Goal: Information Seeking & Learning: Learn about a topic

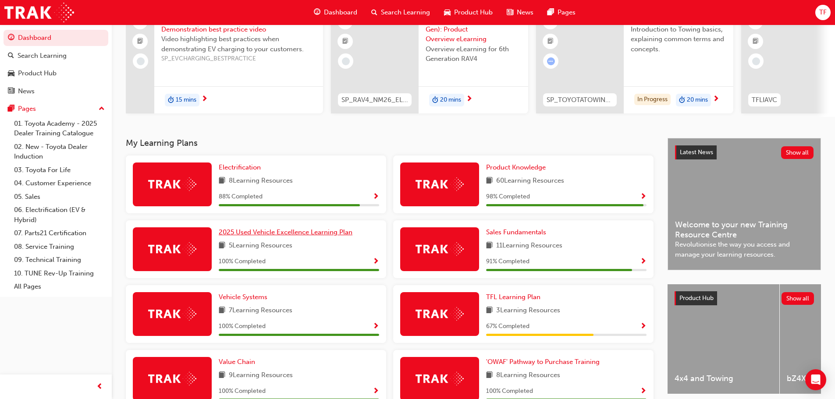
scroll to position [88, 0]
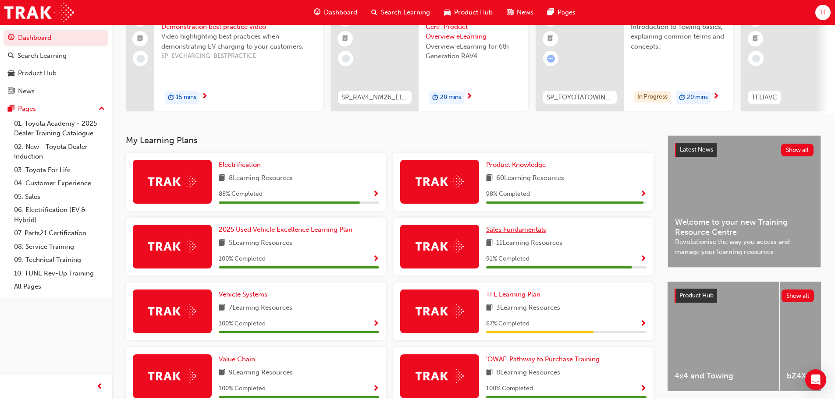
click at [531, 234] on span "Sales Fundamentals" at bounding box center [516, 230] width 60 height 8
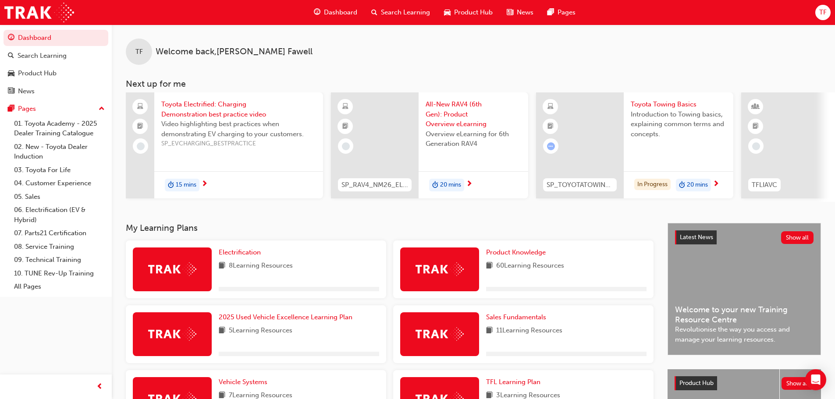
click at [269, 329] on span "5 Learning Resources" at bounding box center [261, 331] width 64 height 11
click at [271, 321] on span "2025 Used Vehicle Excellence Learning Plan" at bounding box center [286, 317] width 134 height 8
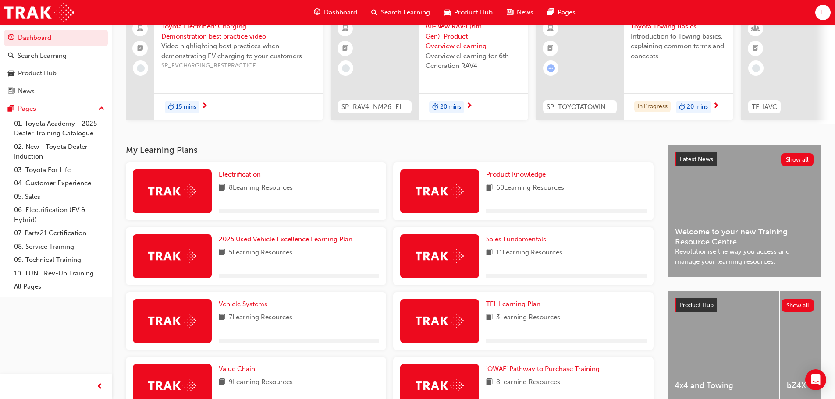
scroll to position [88, 0]
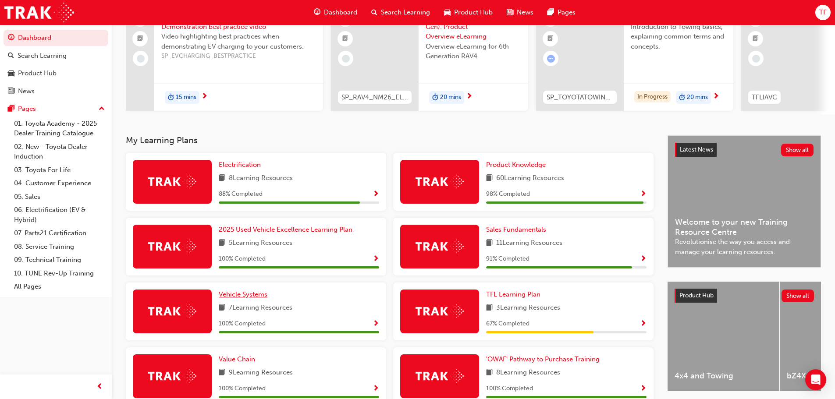
click at [251, 300] on link "Vehicle Systems" at bounding box center [245, 295] width 52 height 10
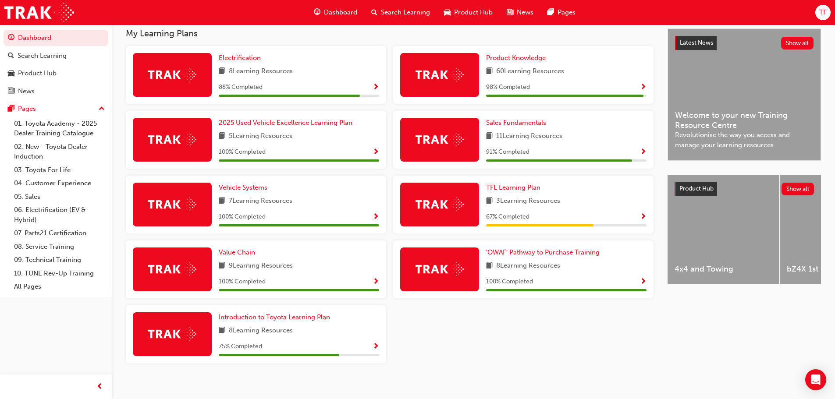
scroll to position [205, 0]
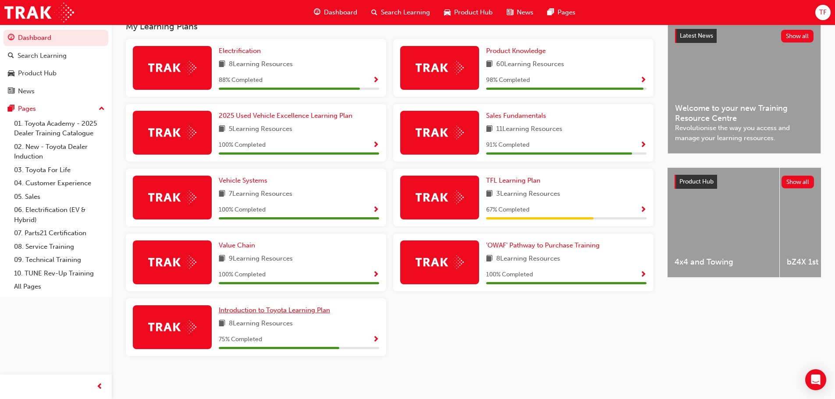
click at [293, 310] on span "Introduction to Toyota Learning Plan" at bounding box center [274, 310] width 111 height 8
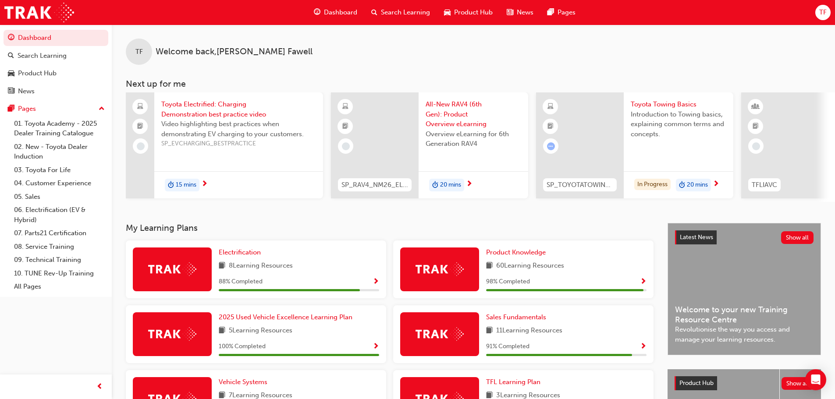
click at [337, 16] on span "Dashboard" at bounding box center [340, 12] width 33 height 10
click at [411, 13] on span "Search Learning" at bounding box center [405, 12] width 49 height 10
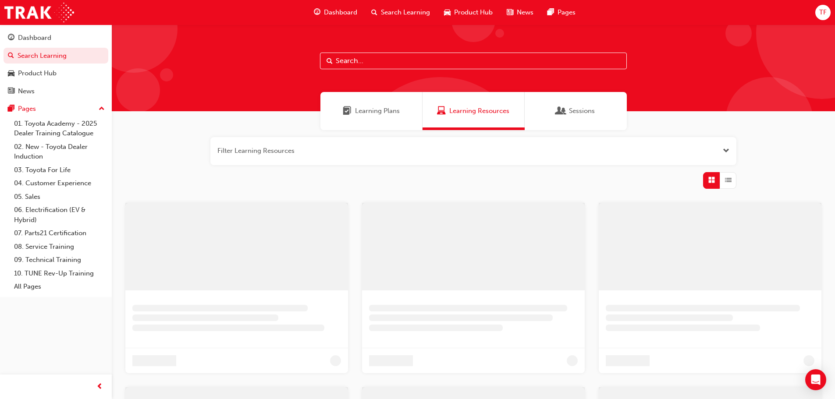
click at [337, 62] on input "text" at bounding box center [473, 61] width 307 height 17
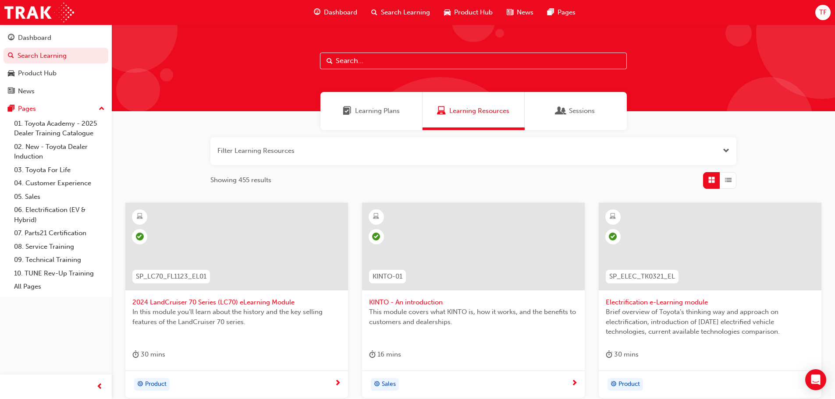
paste input "SPK9103"
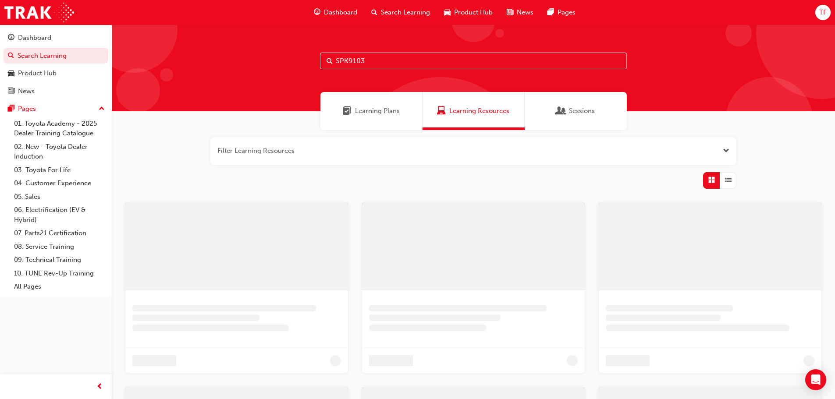
type input "SPK9103"
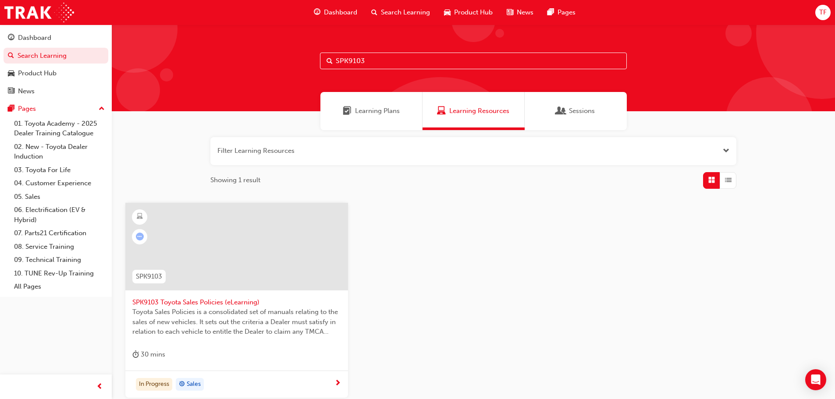
click at [168, 304] on span "SPK9103 Toyota Sales Policies (eLearning)" at bounding box center [236, 303] width 209 height 10
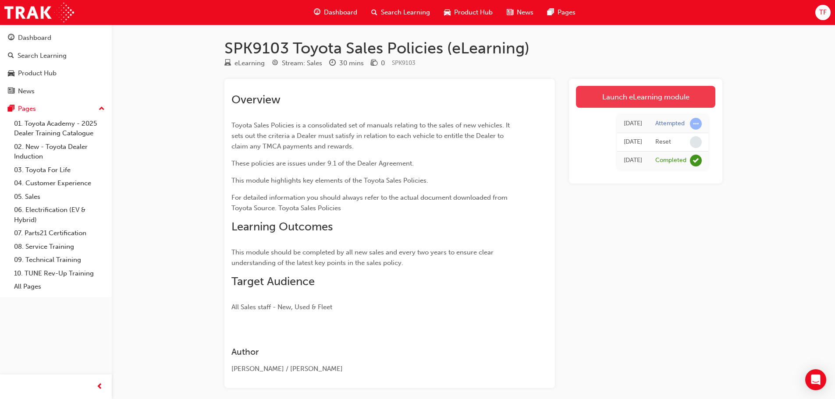
click at [647, 99] on link "Launch eLearning module" at bounding box center [645, 97] width 139 height 22
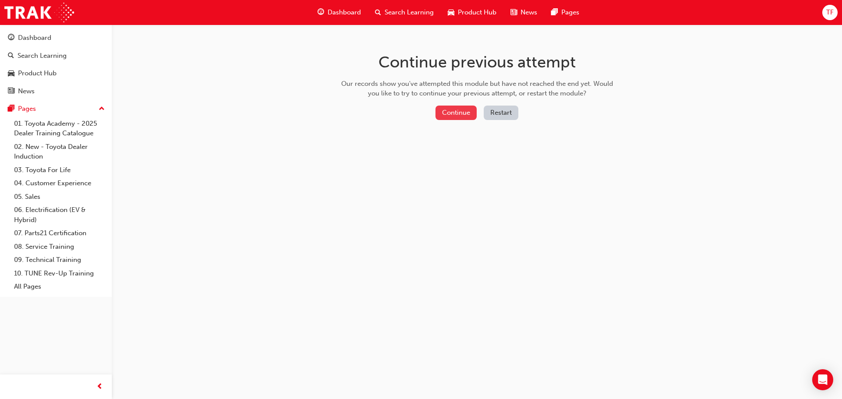
click at [461, 110] on button "Continue" at bounding box center [455, 113] width 41 height 14
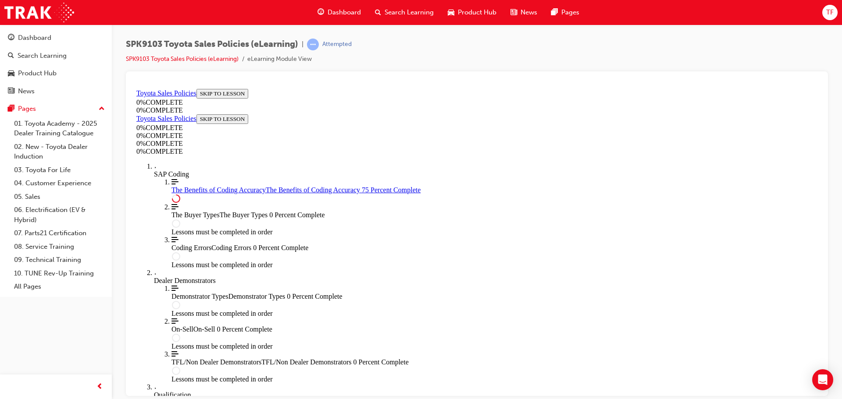
scroll to position [439, 0]
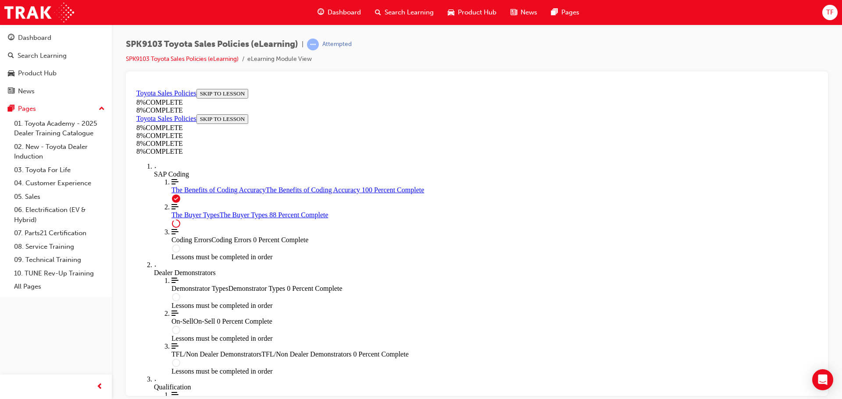
scroll to position [2178, 0]
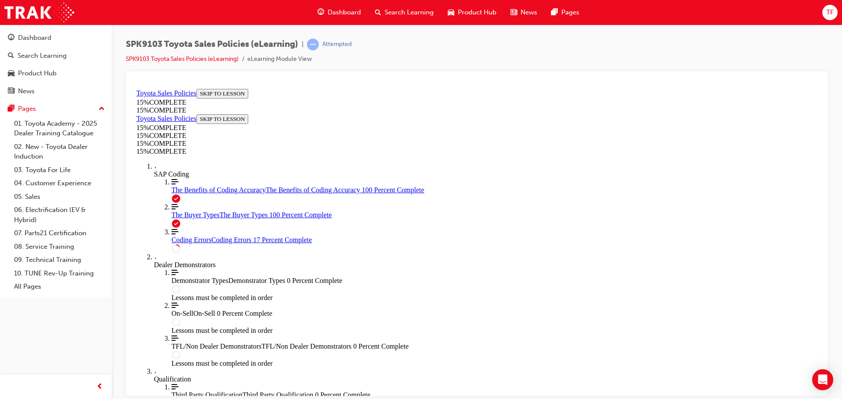
scroll to position [0, 0]
click at [210, 219] on link "Align left Three vertical lines aligned to the left The Buyer Types The Buyer T…" at bounding box center [494, 211] width 646 height 16
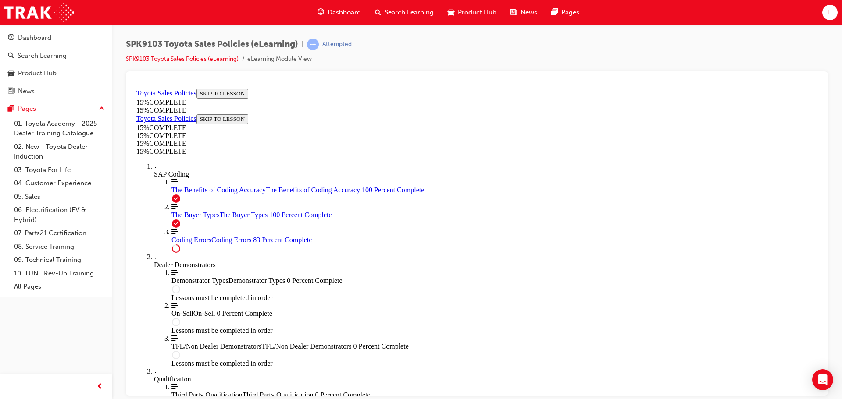
scroll to position [958, 0]
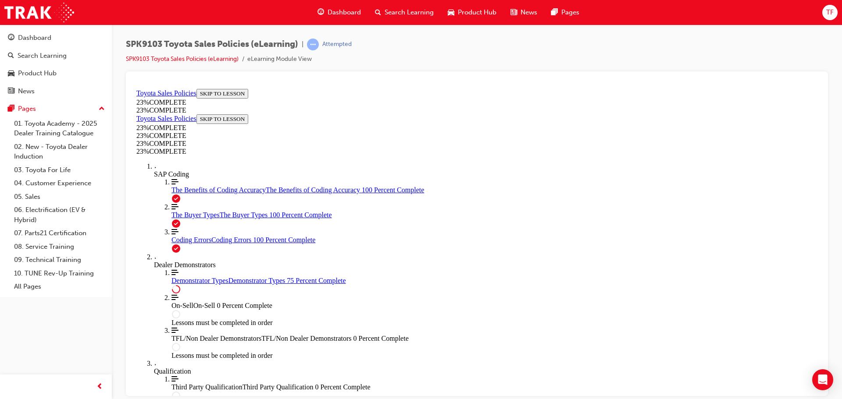
scroll to position [410, 0]
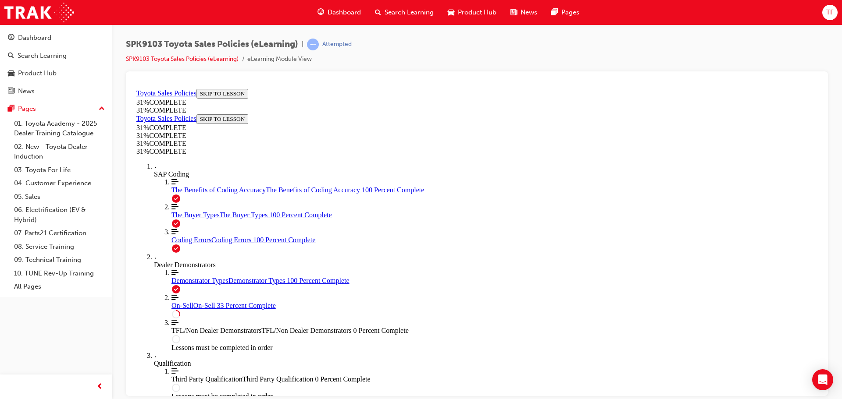
scroll to position [491, 0]
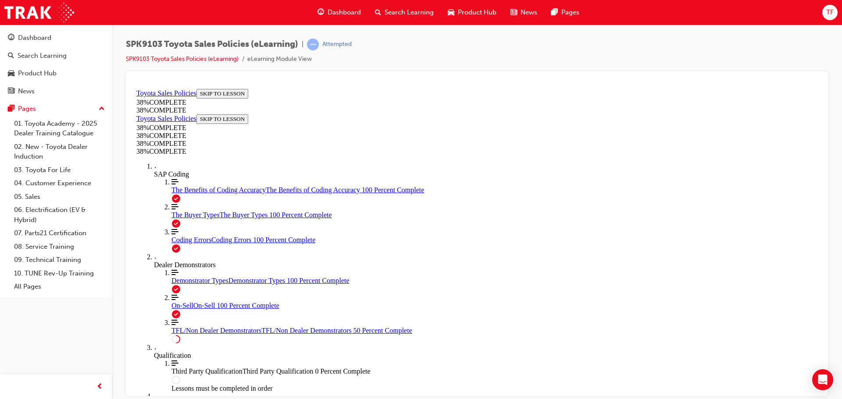
scroll to position [457, 0]
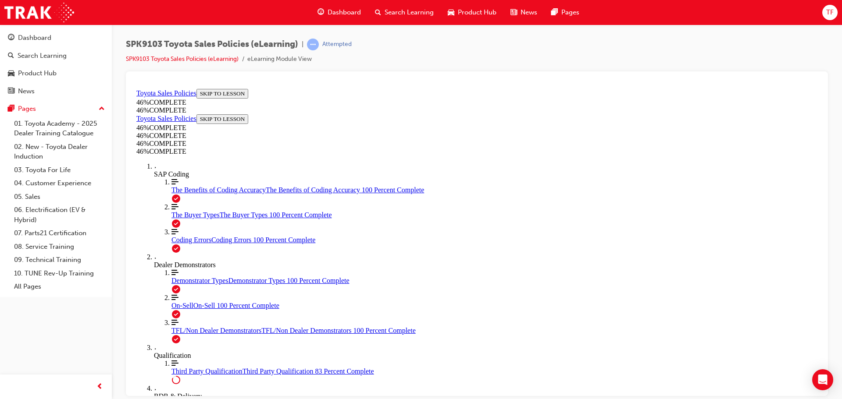
scroll to position [734, 0]
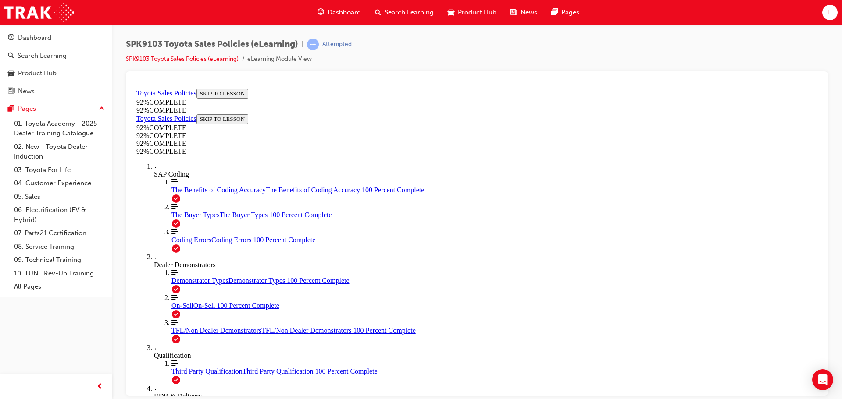
scroll to position [197, 0]
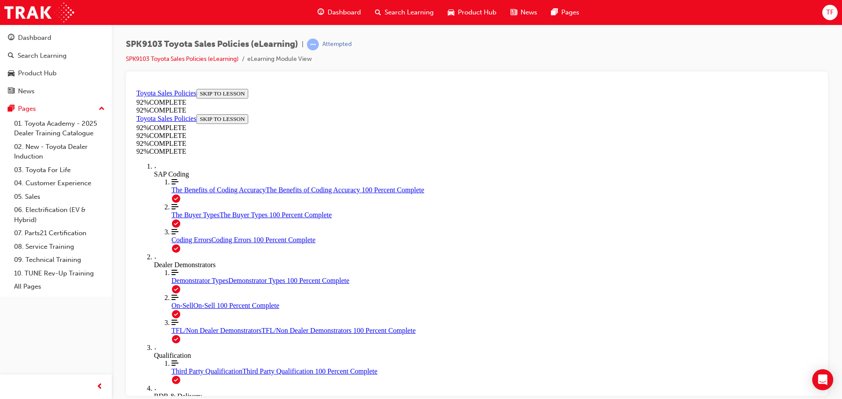
scroll to position [153, 0]
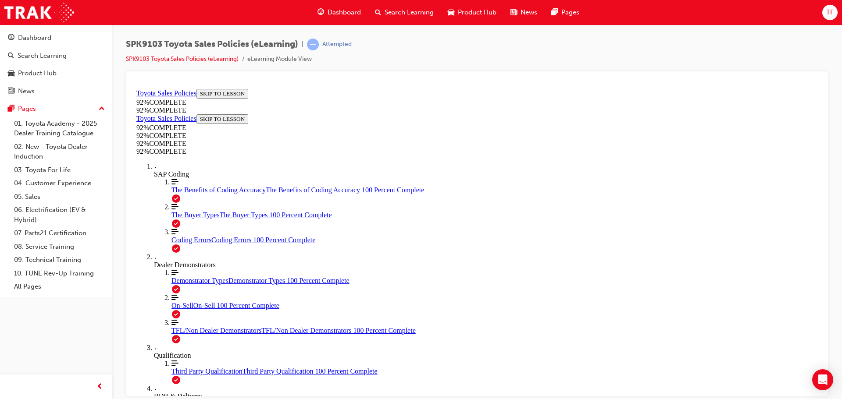
scroll to position [153, 0]
drag, startPoint x: 569, startPoint y: 368, endPoint x: 546, endPoint y: 278, distance: 93.1
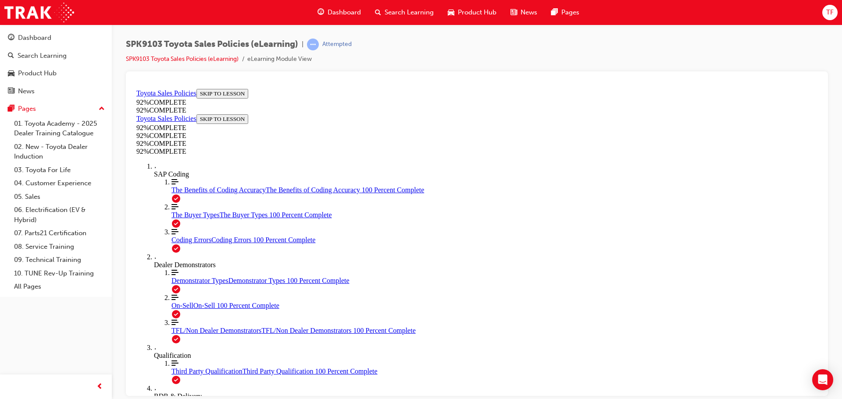
scroll to position [32, 0]
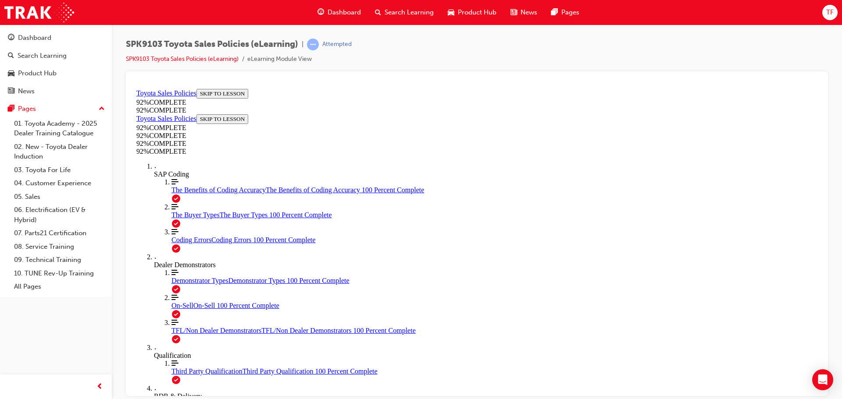
scroll to position [32, 0]
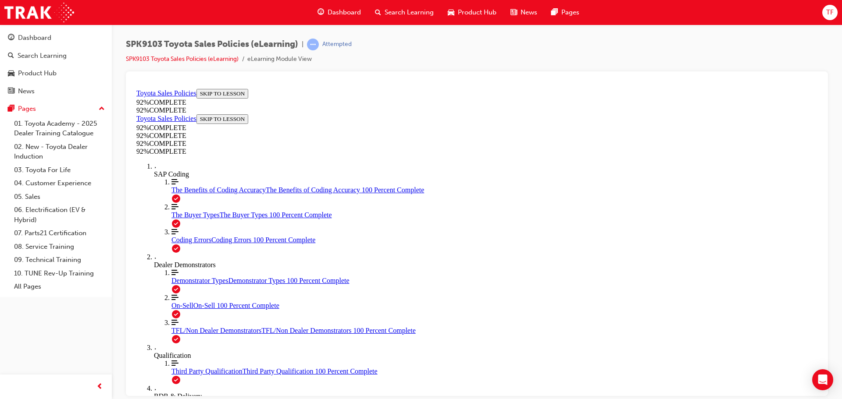
scroll to position [153, 0]
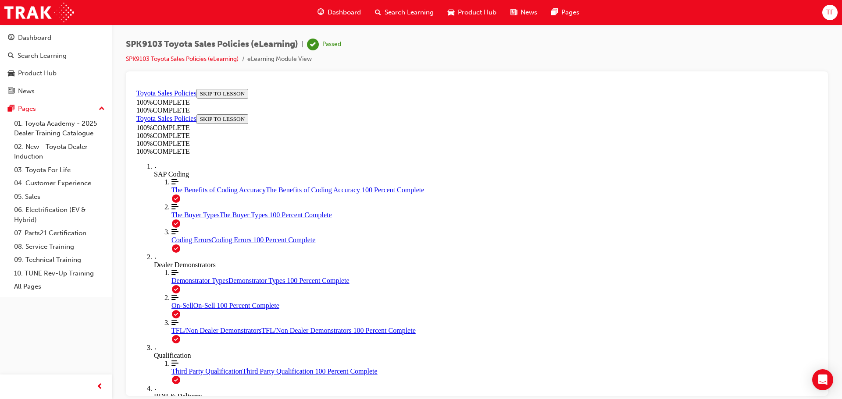
scroll to position [142, 0]
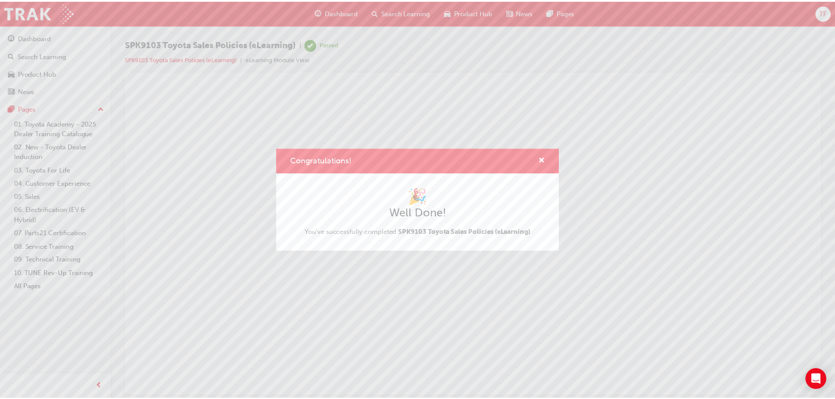
scroll to position [0, 0]
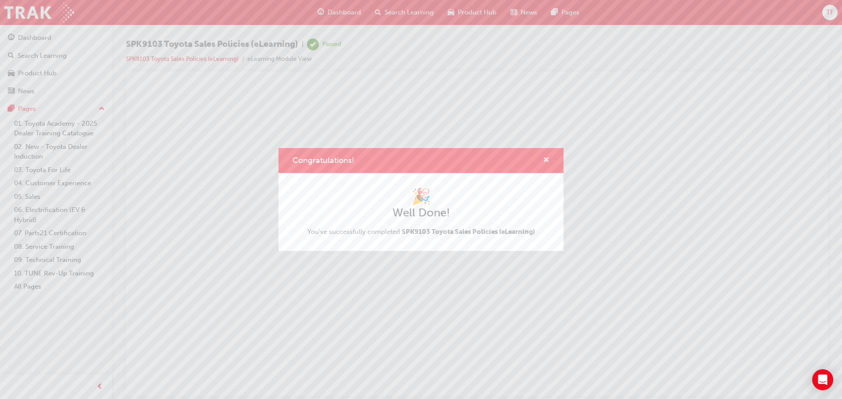
click at [544, 157] on span "cross-icon" at bounding box center [546, 161] width 7 height 8
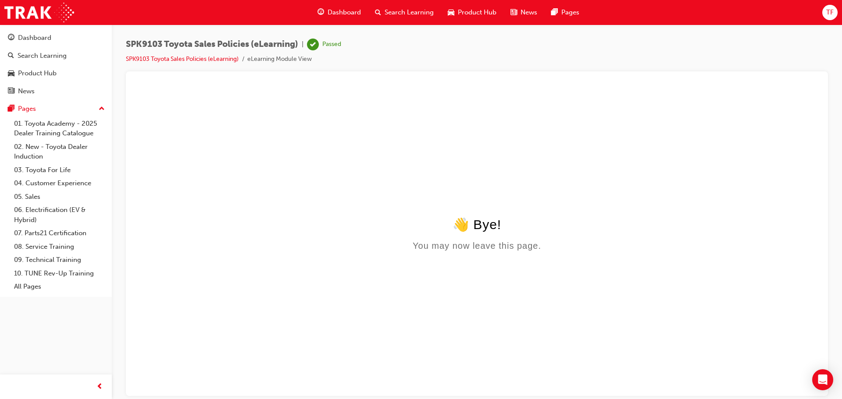
click at [330, 7] on div "Dashboard" at bounding box center [338, 13] width 57 height 18
